Goal: Information Seeking & Learning: Learn about a topic

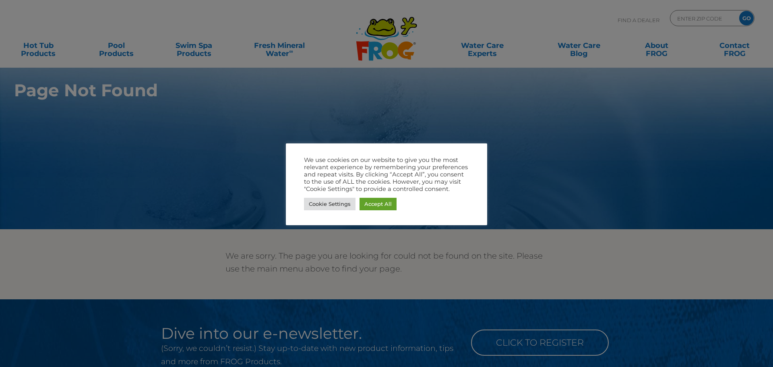
click at [371, 135] on div at bounding box center [386, 183] width 773 height 367
click at [447, 110] on div at bounding box center [386, 183] width 773 height 367
click at [334, 201] on link "Cookie Settings" at bounding box center [330, 204] width 52 height 12
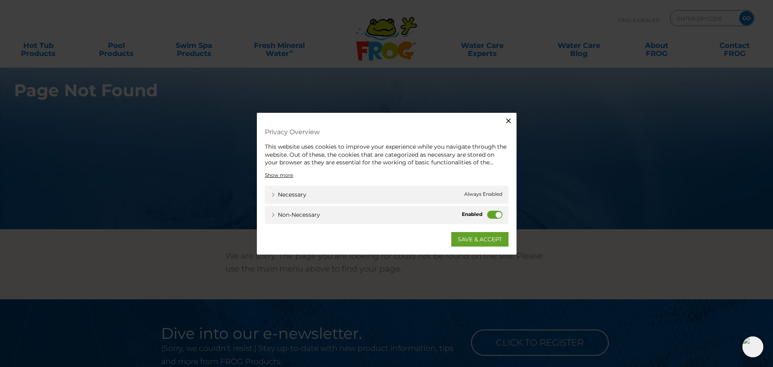
click at [491, 211] on label "Non-necessary" at bounding box center [494, 214] width 15 height 8
click at [0, 0] on input "Non-necessary" at bounding box center [0, 0] width 0 height 0
click at [482, 239] on link "SAVE & ACCEPT" at bounding box center [479, 238] width 57 height 14
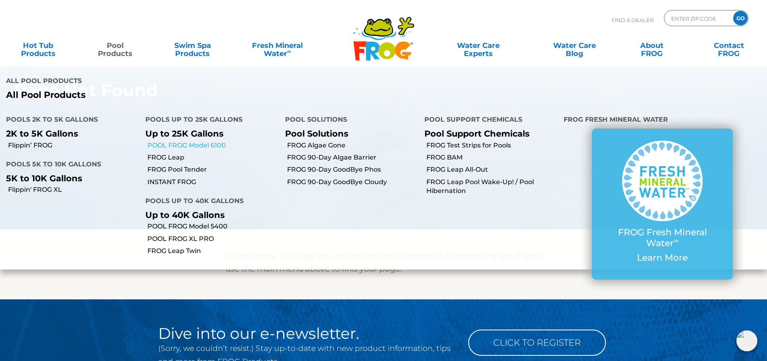
click at [169, 141] on link "POOL FROG Model 6100" at bounding box center [212, 145] width 131 height 9
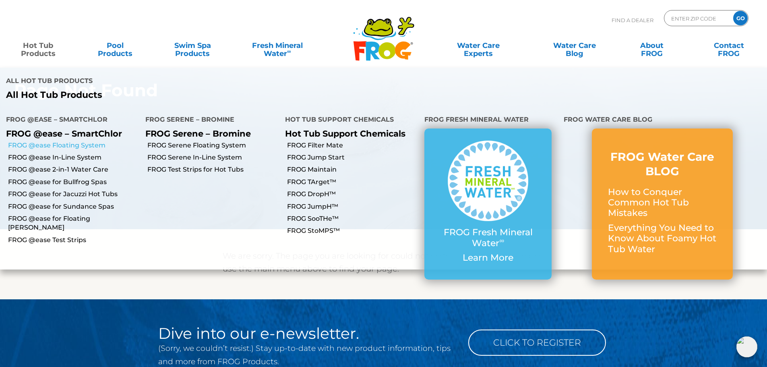
click at [53, 141] on link "FROG @ease Floating System" at bounding box center [73, 145] width 131 height 9
